Goal: Ask a question

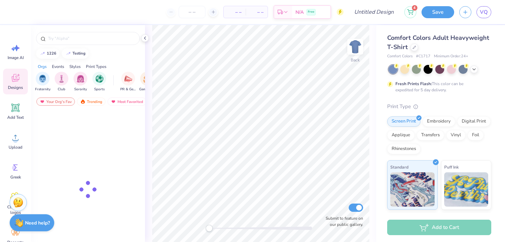
click at [41, 225] on strong "Need help?" at bounding box center [37, 223] width 25 height 7
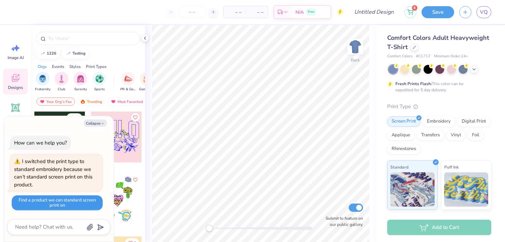
click at [58, 208] on button "Find a product we can standard screen print on" at bounding box center [57, 202] width 91 height 15
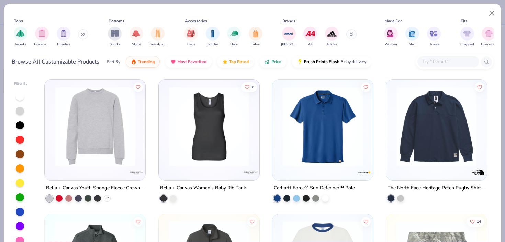
type textarea "x"
click at [204, 119] on img at bounding box center [209, 127] width 87 height 80
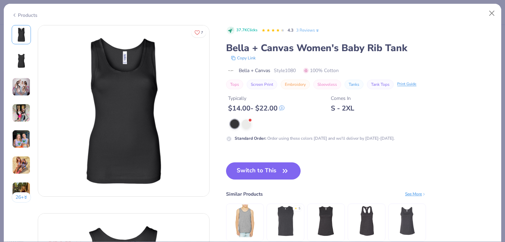
click at [252, 184] on div "Switch to This Similar Products See More ★ 5" at bounding box center [326, 208] width 200 height 93
click at [252, 171] on button "Switch to This" at bounding box center [263, 170] width 75 height 17
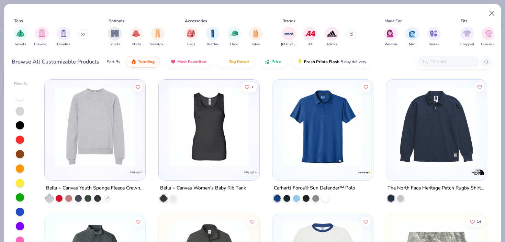
click at [252, 171] on img at bounding box center [251, 173] width 14 height 14
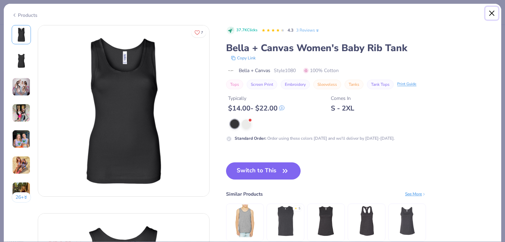
click at [491, 9] on button "Close" at bounding box center [491, 13] width 13 height 13
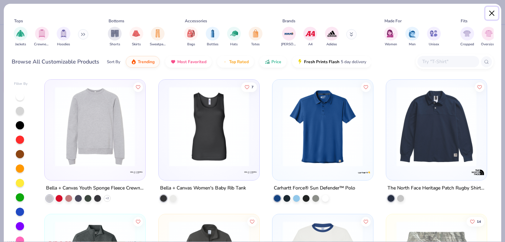
click at [491, 9] on button "Close" at bounding box center [491, 13] width 13 height 13
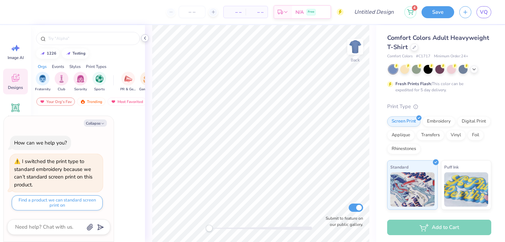
click at [145, 36] on icon at bounding box center [144, 37] width 5 height 5
type textarea "x"
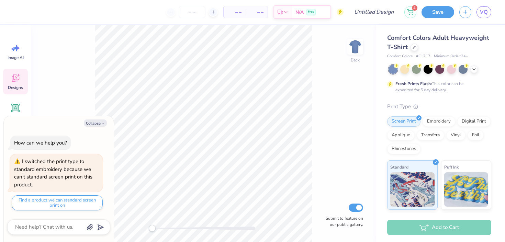
click at [155, 15] on div "– – Per Item – – Total Est. Delivery N/A Free" at bounding box center [181, 12] width 325 height 24
